Goal: Task Accomplishment & Management: Use online tool/utility

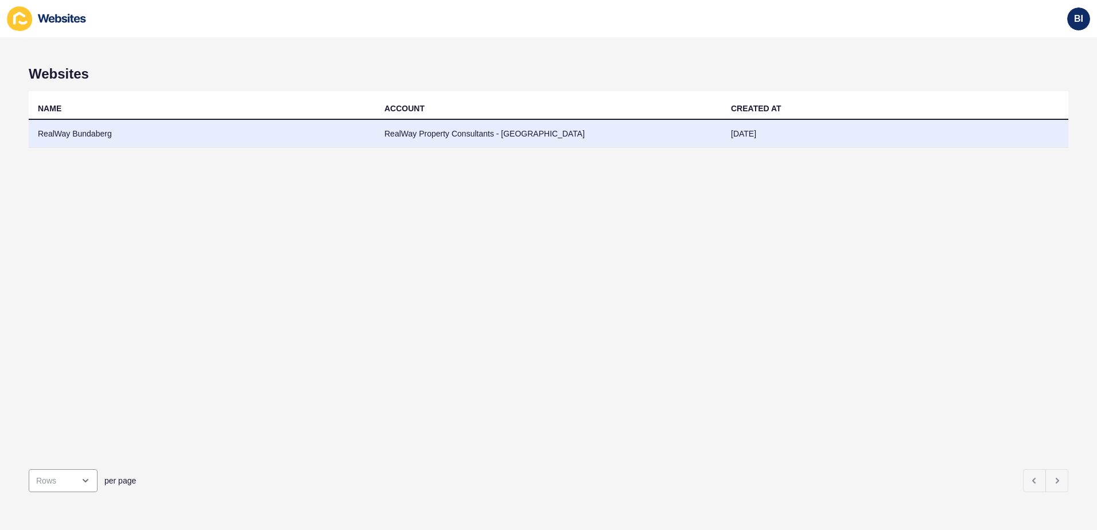
click at [63, 129] on td "RealWay Bundaberg" at bounding box center [202, 134] width 347 height 28
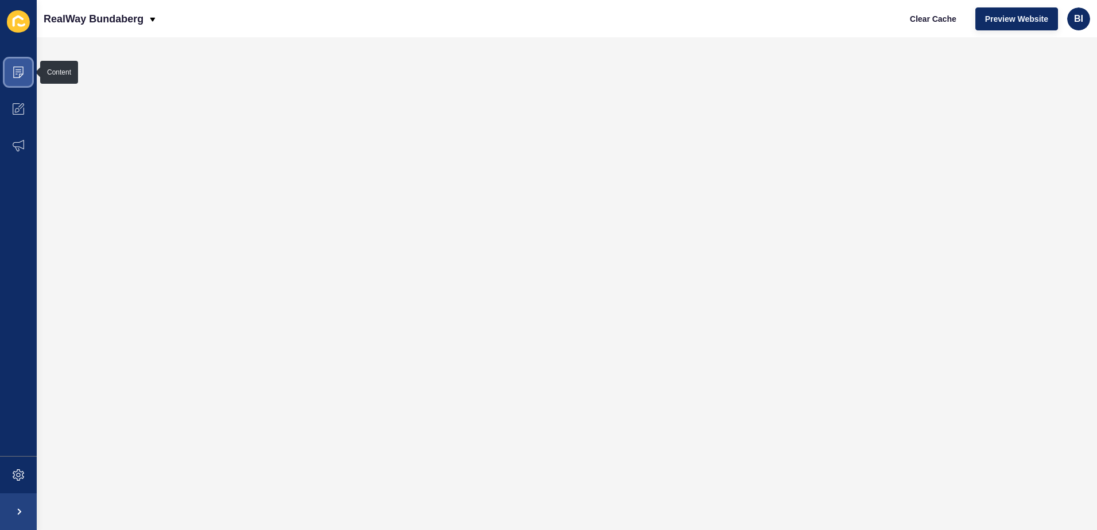
click at [25, 66] on span at bounding box center [18, 72] width 37 height 37
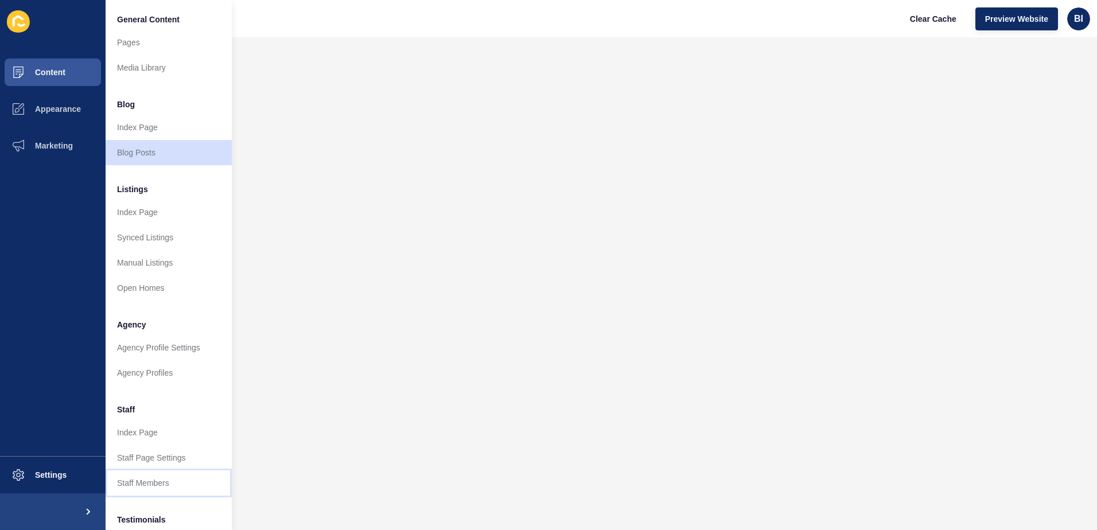
click at [160, 478] on link "Staff Members" at bounding box center [169, 483] width 126 height 25
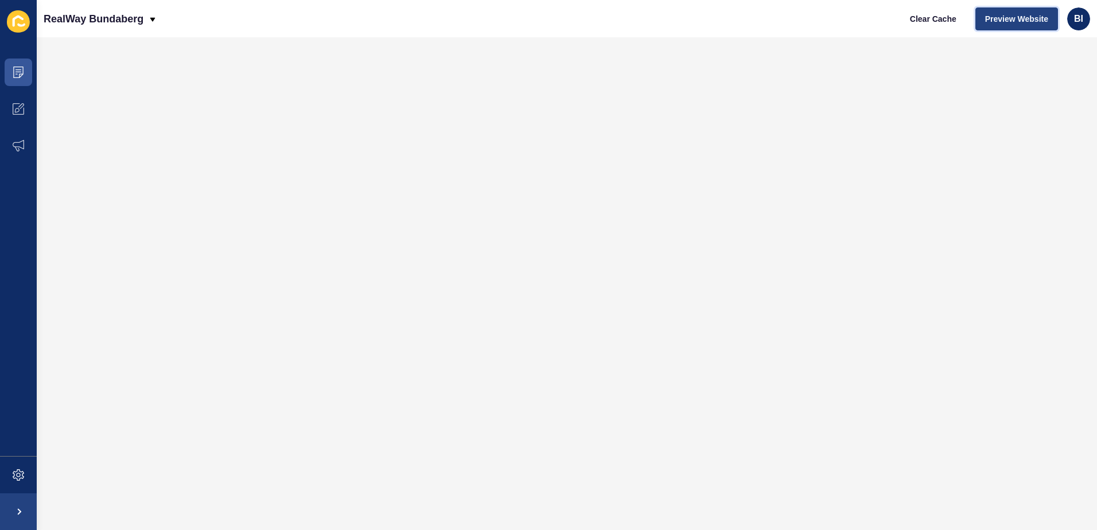
click at [1024, 20] on span "Preview Website" at bounding box center [1016, 18] width 63 height 11
click at [1024, 21] on span "Preview Website" at bounding box center [1016, 18] width 63 height 11
